Goal: Task Accomplishment & Management: Manage account settings

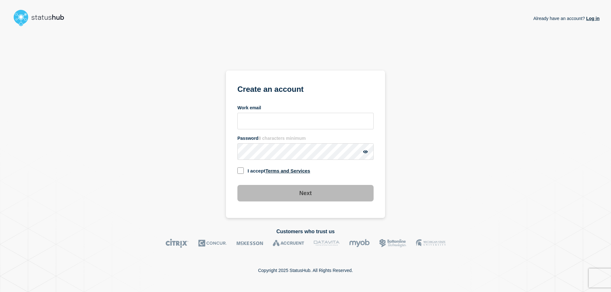
click at [590, 16] on link "Log in" at bounding box center [591, 18] width 15 height 5
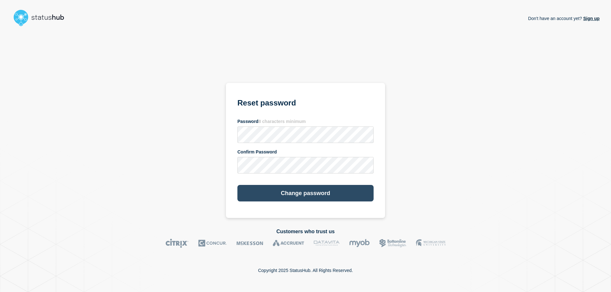
click at [314, 194] on button "Change password" at bounding box center [305, 193] width 136 height 17
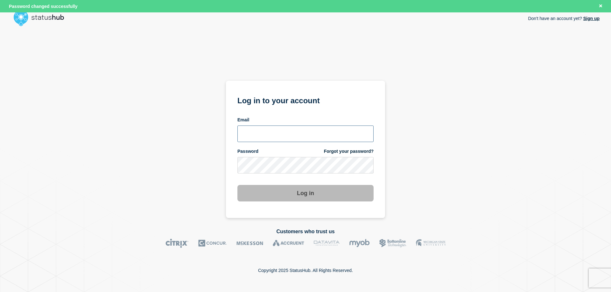
type input "[PERSON_NAME][EMAIL_ADDRESS][PERSON_NAME][DOMAIN_NAME]"
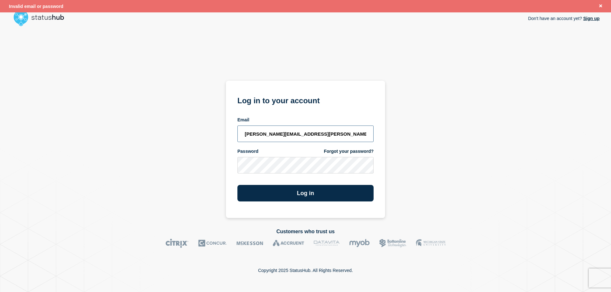
click at [245, 134] on input "[PERSON_NAME][EMAIL_ADDRESS][PERSON_NAME][DOMAIN_NAME]" at bounding box center [305, 134] width 136 height 17
click at [351, 138] on input "andrew.hosford@extrermereach.com" at bounding box center [305, 134] width 136 height 17
click at [227, 167] on section "Log in to your account Email andrew.hosford@extrermereach.com Password Forgot y…" at bounding box center [305, 149] width 159 height 137
